Goal: Task Accomplishment & Management: Use online tool/utility

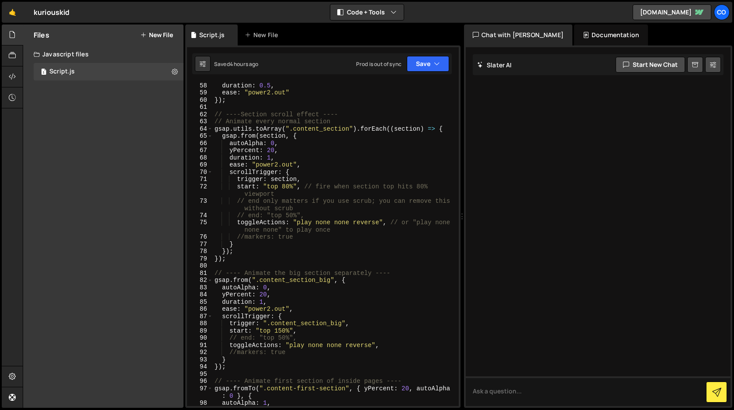
scroll to position [427, 0]
click at [272, 149] on div "duration : 0.5 , ease : "power2.out" }) ; // ----Section scroll effect ---- // …" at bounding box center [334, 249] width 243 height 338
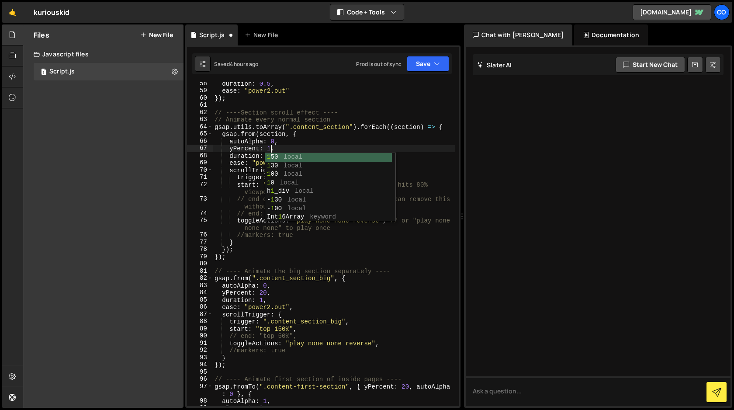
scroll to position [0, 4]
click at [433, 62] on button "Save" at bounding box center [428, 64] width 42 height 16
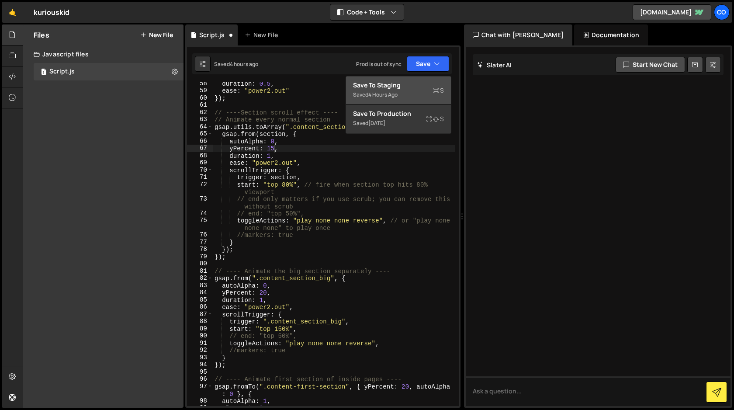
click at [390, 85] on div "Save to Staging S" at bounding box center [398, 85] width 91 height 9
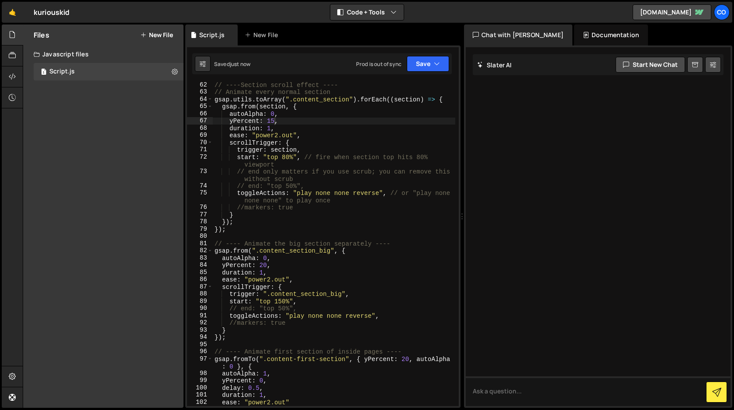
scroll to position [458, 0]
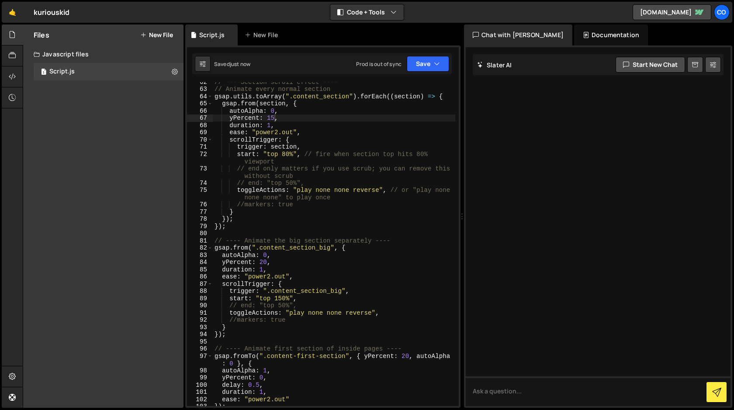
click at [267, 261] on div "// ----Section scroll effect ---- // Animate every normal section gsap . utils …" at bounding box center [334, 247] width 243 height 338
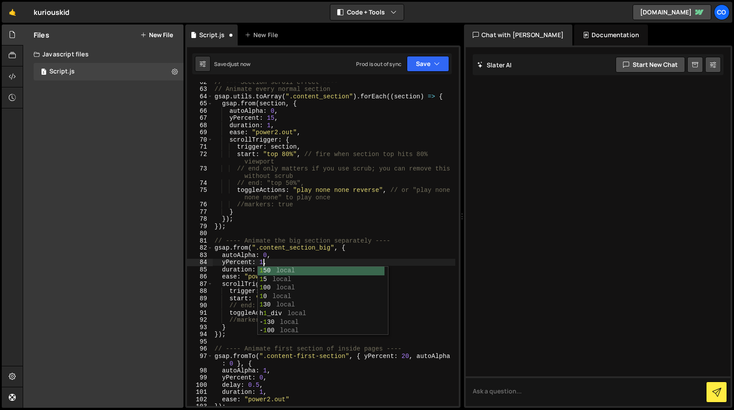
scroll to position [0, 3]
click at [298, 327] on div "// ----Section scroll effect ---- // Animate every normal section gsap . utils …" at bounding box center [334, 247] width 243 height 338
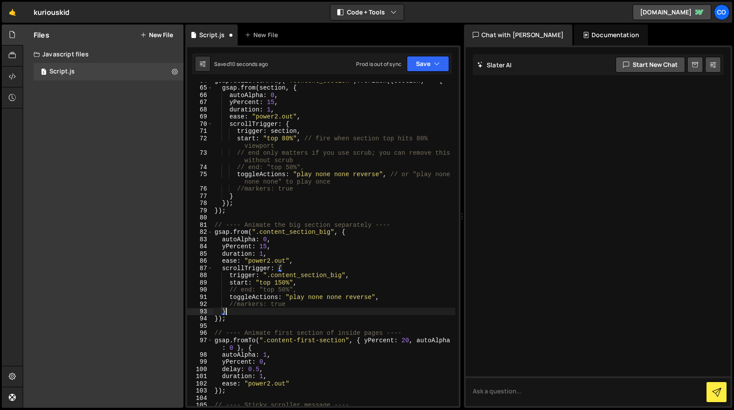
scroll to position [476, 0]
click at [408, 339] on div "gsap . from ( section , { autoAlpha : 0 , yPercent : 15 , duration : 1 , ease :…" at bounding box center [334, 251] width 243 height 338
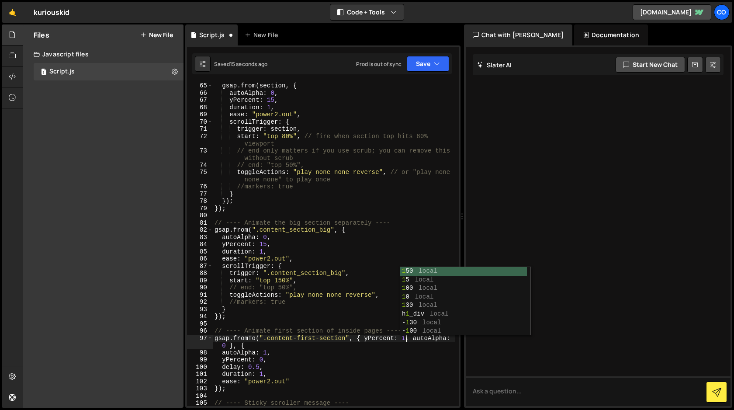
scroll to position [0, 14]
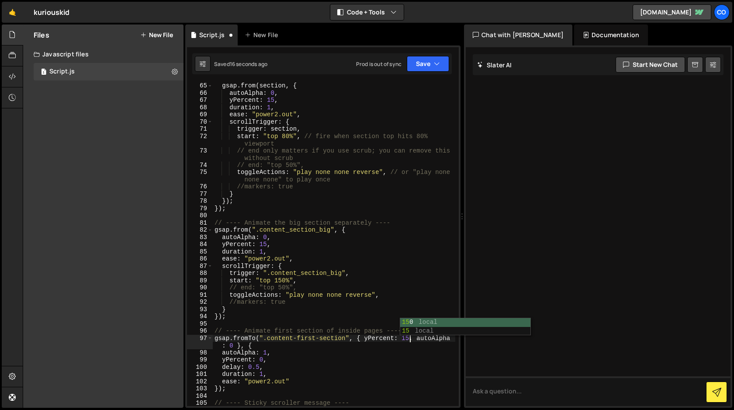
click at [418, 284] on div "gsap . from ( section , { autoAlpha : 0 , yPercent : 15 , duration : 1 , ease :…" at bounding box center [334, 251] width 243 height 338
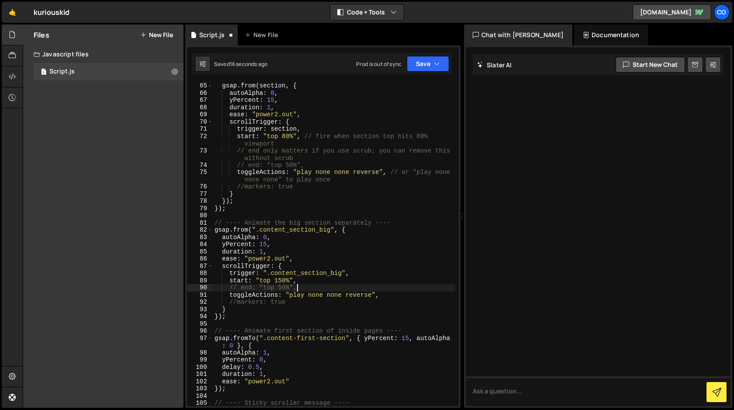
scroll to position [0, 5]
type textarea "// end: "top 50%","
click at [427, 68] on button "Save" at bounding box center [428, 64] width 42 height 16
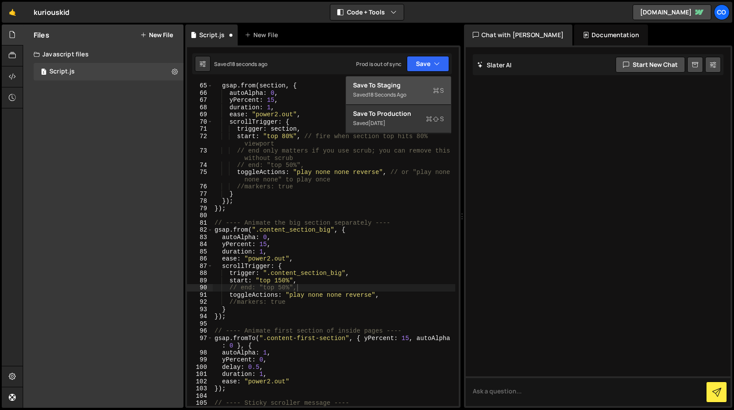
click at [417, 86] on div "Save to Staging S" at bounding box center [398, 85] width 91 height 9
